Goal: Navigation & Orientation: Find specific page/section

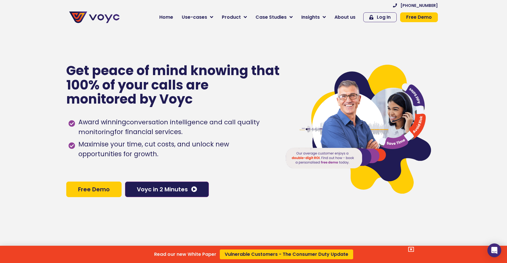
click at [222, 56] on div "Read our new White Paper Vulnerable Customers - The Consumer Duty Update" at bounding box center [253, 131] width 507 height 263
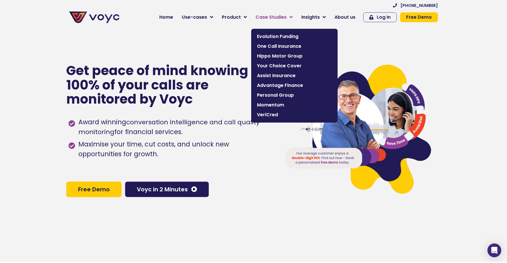
click at [279, 17] on span "Case Studies" at bounding box center [270, 17] width 31 height 7
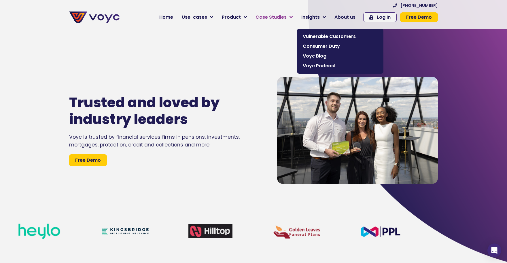
click at [277, 17] on span "Case Studies" at bounding box center [270, 17] width 31 height 7
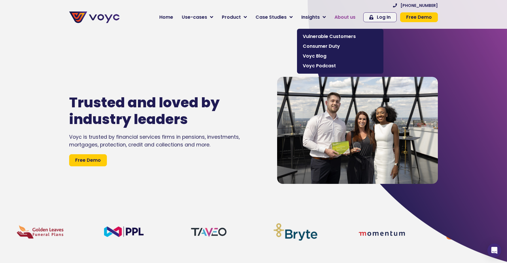
click at [347, 18] on span "About us" at bounding box center [344, 17] width 21 height 7
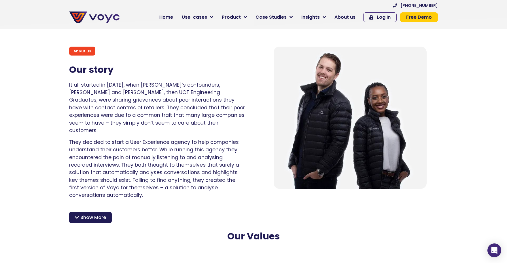
scroll to position [352, 0]
